Goal: Task Accomplishment & Management: Manage account settings

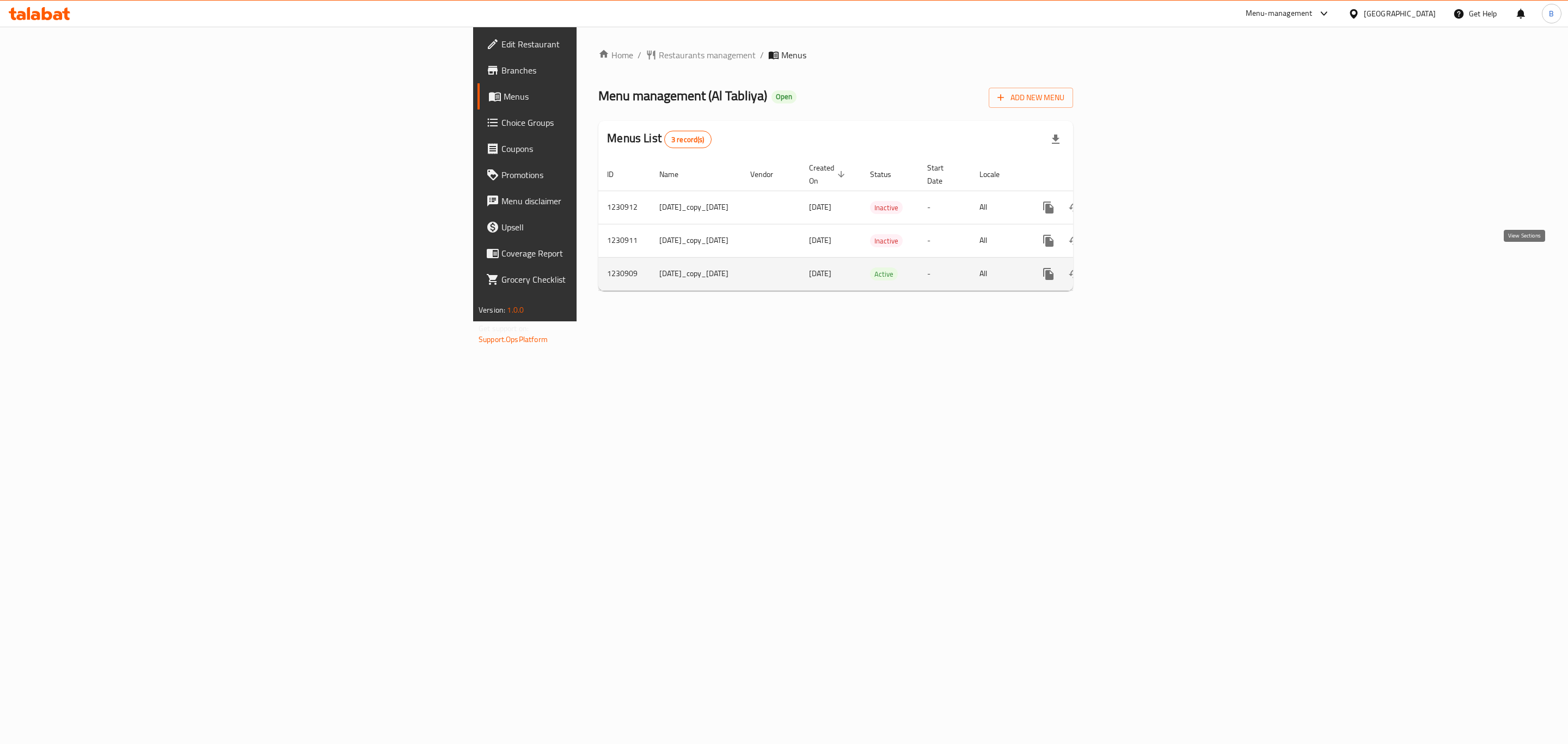
click at [1134, 268] on icon "enhanced table" at bounding box center [1127, 274] width 13 height 13
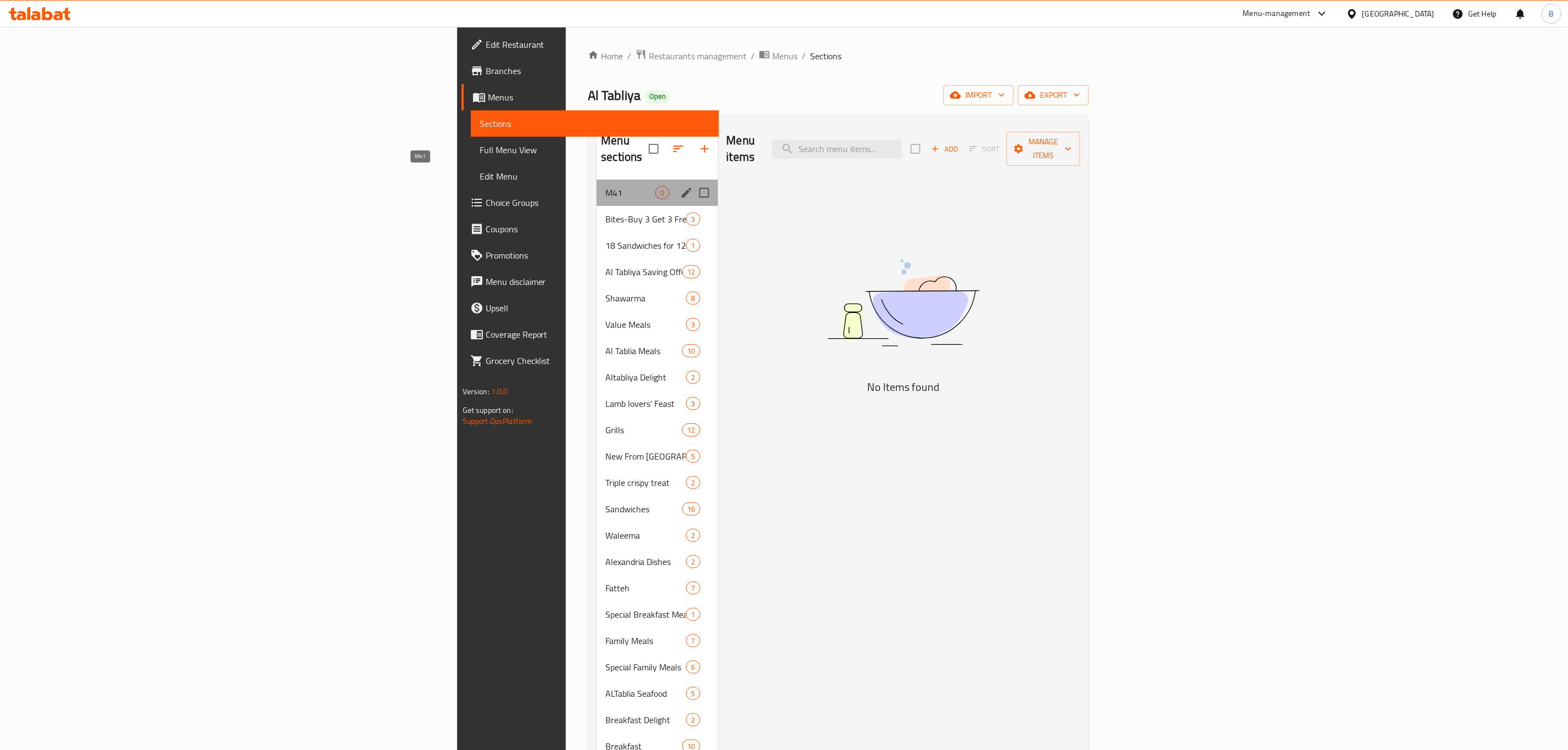
click at [606, 186] on span "M41" at bounding box center [630, 193] width 50 height 14
click at [680, 186] on icon "edit" at bounding box center [687, 193] width 14 height 14
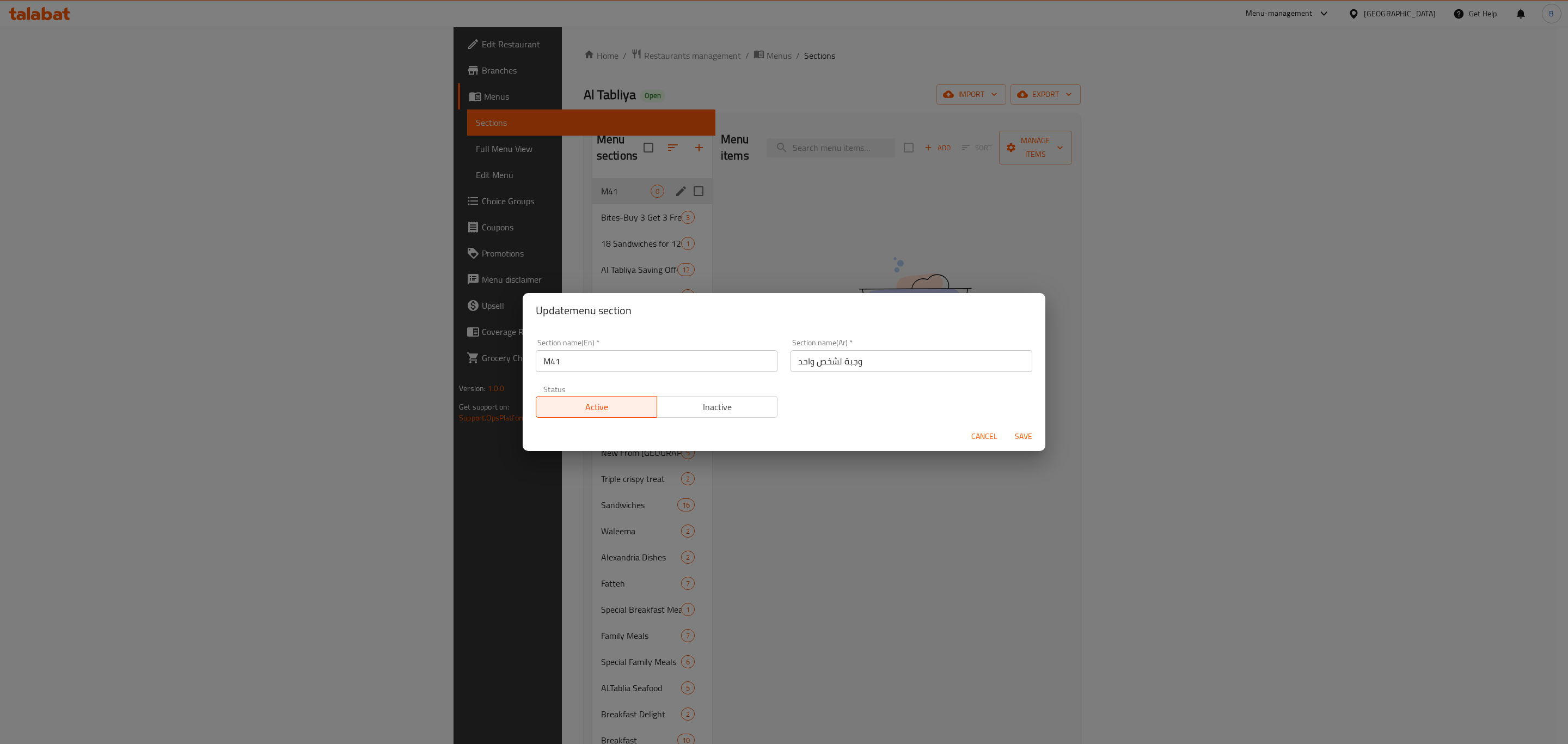
click at [604, 403] on span "Active" at bounding box center [596, 406] width 112 height 16
click at [1029, 437] on span "Save" at bounding box center [1023, 436] width 26 height 13
